Goal: Task Accomplishment & Management: Manage account settings

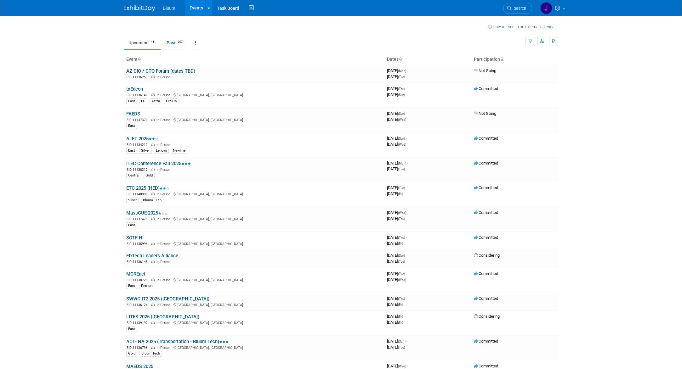
click at [252, 37] on td "Upcoming 44 Past 307 All Events 351 Past and Upcoming Grouped Annually Events g…" at bounding box center [325, 40] width 402 height 20
click at [528, 42] on icon "button" at bounding box center [530, 42] width 4 height 4
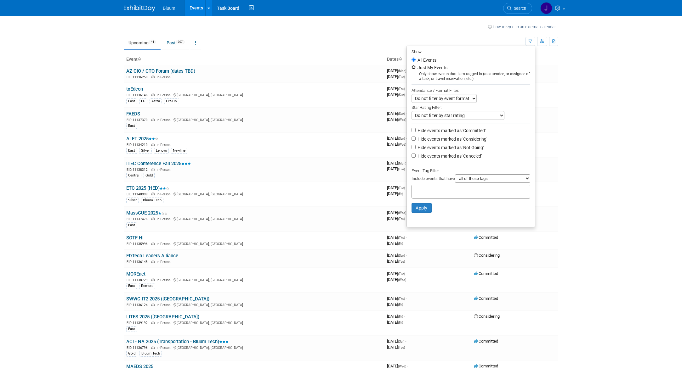
click at [411, 68] on input "Just My Events" at bounding box center [413, 67] width 4 height 4
radio input "true"
click at [418, 212] on button "Apply" at bounding box center [421, 207] width 20 height 9
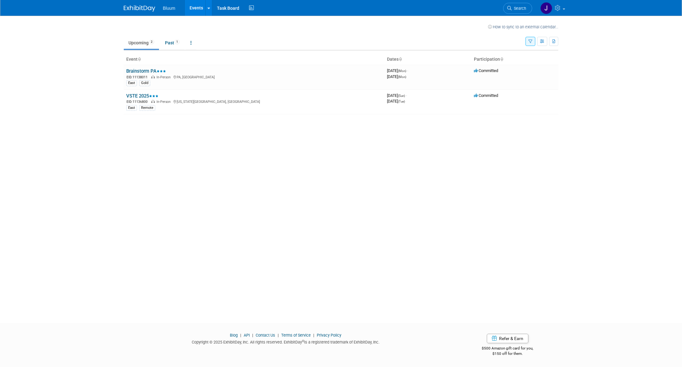
click at [528, 41] on icon "button" at bounding box center [530, 42] width 4 height 4
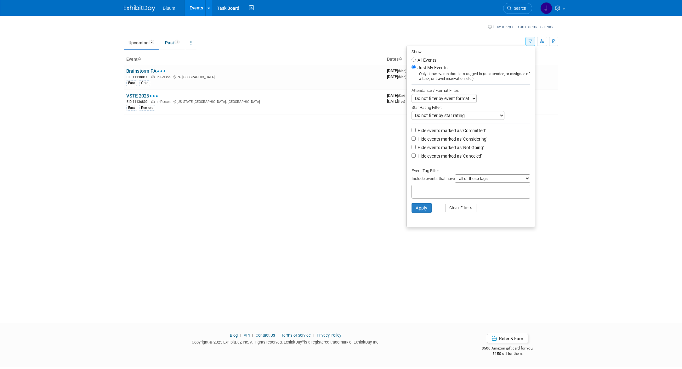
click at [416, 59] on label "All Events" at bounding box center [426, 60] width 20 height 4
click at [414, 59] on input "All Events" at bounding box center [413, 60] width 4 height 4
radio input "true"
click at [422, 212] on button "Apply" at bounding box center [421, 207] width 20 height 9
